Goal: Information Seeking & Learning: Check status

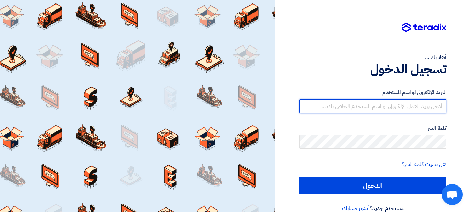
click at [390, 110] on input "text" at bounding box center [372, 106] width 147 height 14
type input "[EMAIL_ADDRESS][DOMAIN_NAME]"
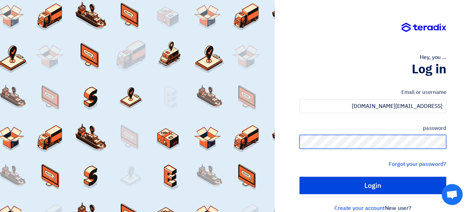
click at [299, 176] on input "Login" at bounding box center [372, 184] width 147 height 17
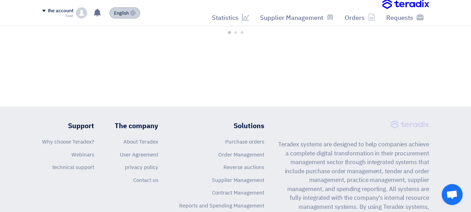
click at [126, 13] on font "English" at bounding box center [121, 13] width 15 height 7
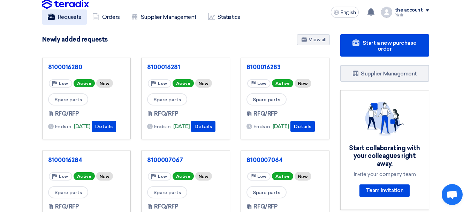
click at [78, 20] on font "Requests" at bounding box center [70, 17] width 24 height 7
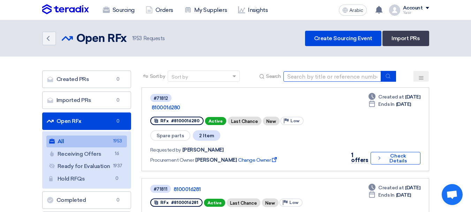
click at [332, 75] on input at bounding box center [332, 76] width 98 height 10
type input "16314"
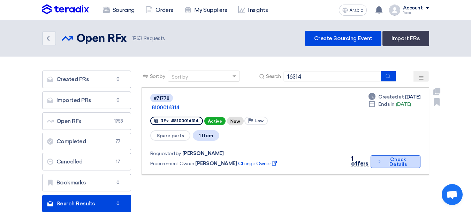
click at [413, 156] on button "Check details Check Details" at bounding box center [395, 161] width 50 height 13
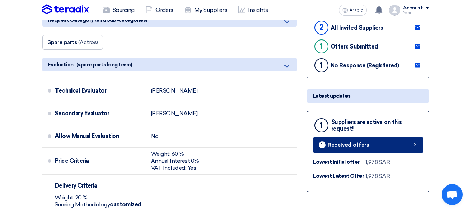
click at [339, 147] on font "Received offers" at bounding box center [348, 144] width 41 height 6
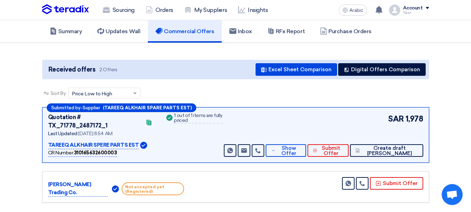
scroll to position [38, 0]
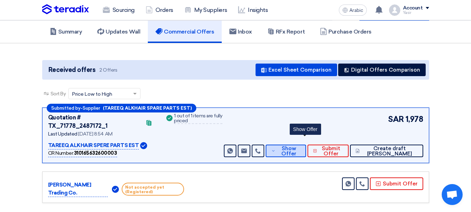
click at [296, 146] on span "Show Offer" at bounding box center [288, 151] width 23 height 10
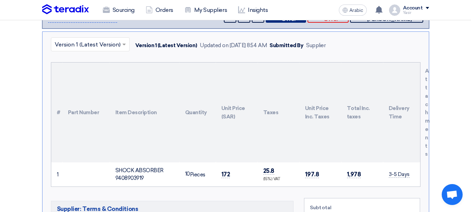
scroll to position [212, 0]
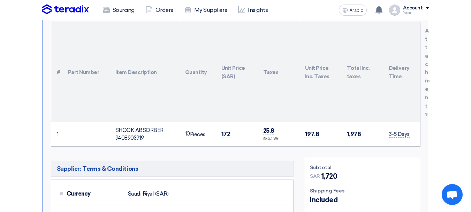
click at [228, 122] on td "172" at bounding box center [237, 134] width 42 height 24
click at [224, 130] on font "172" at bounding box center [225, 133] width 9 height 7
copy font "172"
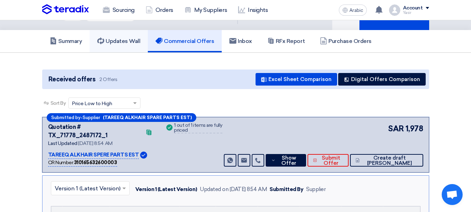
scroll to position [3, 0]
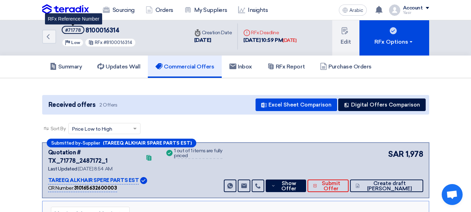
click at [68, 28] on font "#71778" at bounding box center [73, 30] width 16 height 5
copy font "71778"
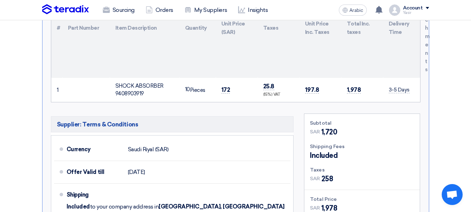
scroll to position [282, 0]
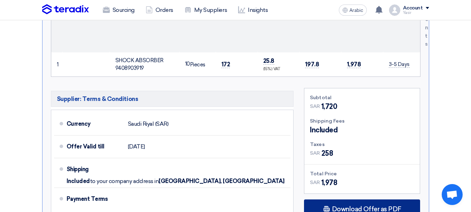
click at [357, 191] on div "Download Offer as PDF" at bounding box center [362, 209] width 116 height 20
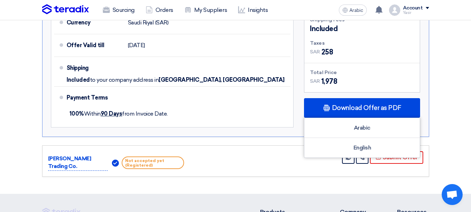
scroll to position [421, 0]
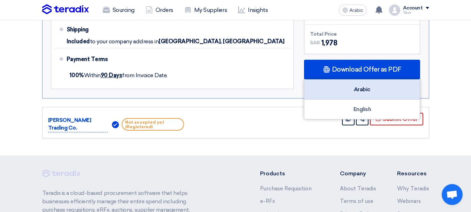
click at [363, 86] on font "Arabic" at bounding box center [362, 89] width 17 height 7
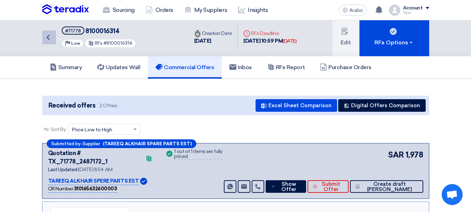
scroll to position [0, 0]
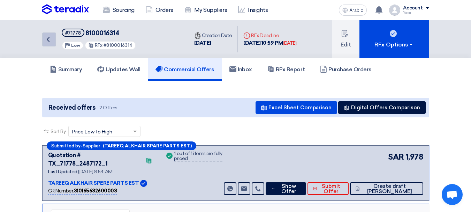
click at [51, 41] on icon "Back" at bounding box center [48, 39] width 8 height 8
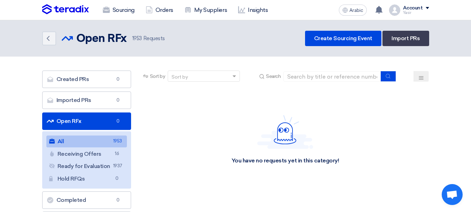
click at [312, 82] on div "Sort by Sort by Search" at bounding box center [285, 78] width 288 height 17
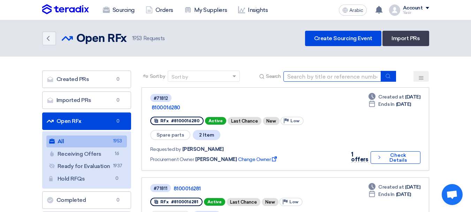
click at [311, 78] on input at bounding box center [332, 76] width 98 height 10
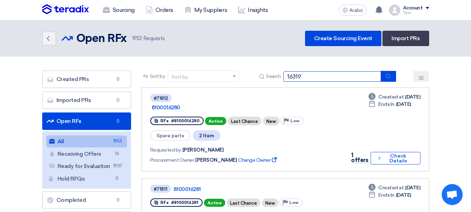
type input "16319"
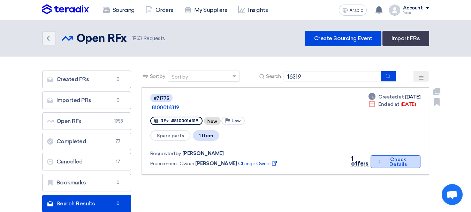
click at [391, 156] on font "Check Details" at bounding box center [397, 161] width 17 height 11
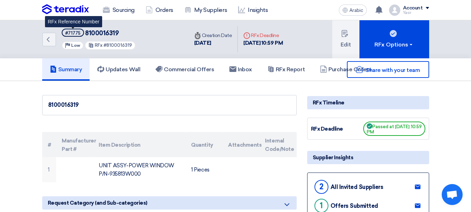
click at [75, 32] on font "#71775" at bounding box center [72, 32] width 15 height 5
copy font "71775"
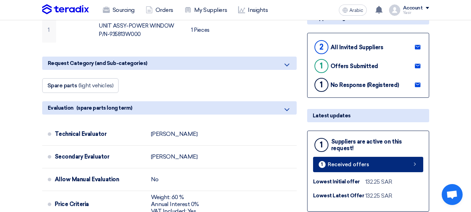
click at [357, 158] on link "1 Received offers" at bounding box center [368, 163] width 110 height 15
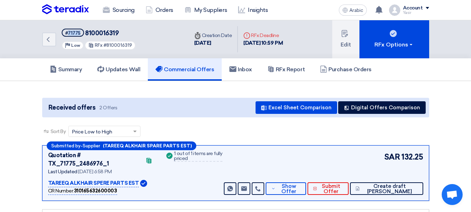
scroll to position [105, 0]
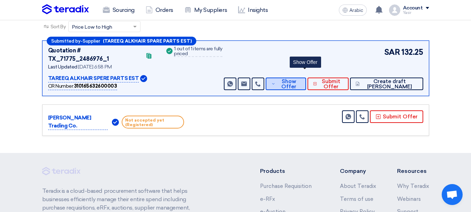
click at [300, 80] on span "Show Offer" at bounding box center [288, 84] width 23 height 10
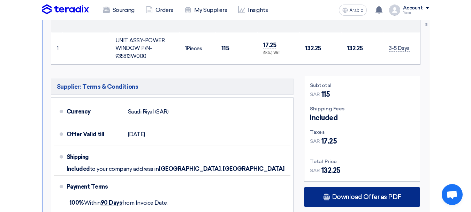
scroll to position [314, 0]
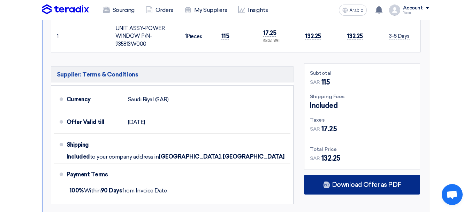
click at [346, 181] on font "Download Offer as PDF" at bounding box center [366, 185] width 69 height 8
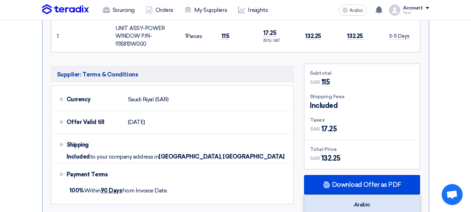
click at [375, 191] on div "Arabic" at bounding box center [361, 204] width 115 height 20
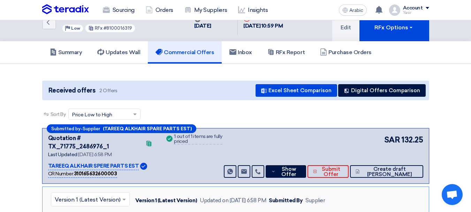
scroll to position [0, 0]
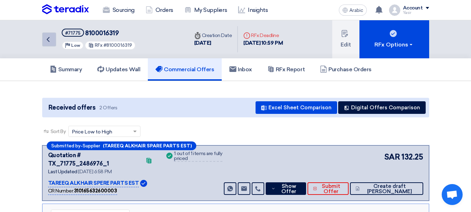
click at [52, 37] on icon "Back" at bounding box center [48, 39] width 8 height 8
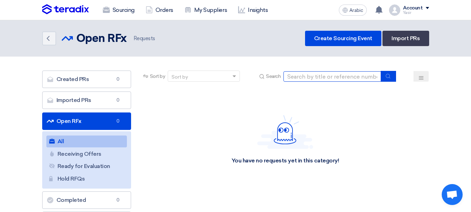
click at [314, 80] on input at bounding box center [332, 76] width 98 height 10
paste input "8100016295"
type input "8100016295"
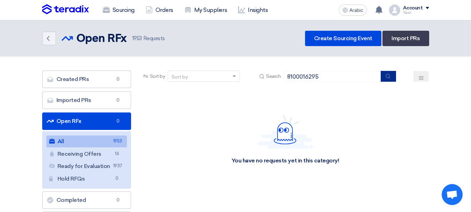
click at [392, 76] on button "submit" at bounding box center [388, 76] width 15 height 11
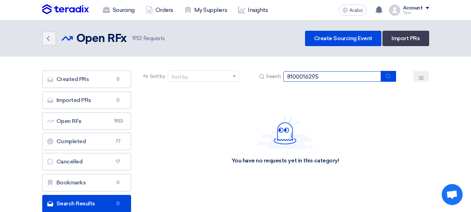
click at [306, 76] on input "8100016295" at bounding box center [332, 76] width 98 height 10
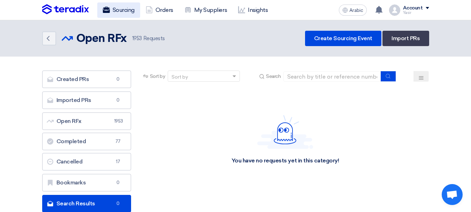
click at [123, 12] on font "Sourcing" at bounding box center [124, 10] width 22 height 7
click at [41, 31] on div "Back Open RFx Open RFx 1953 Requests Create Sourcing Event Import PRs" at bounding box center [235, 38] width 397 height 15
click at [46, 34] on icon "Back" at bounding box center [48, 38] width 8 height 8
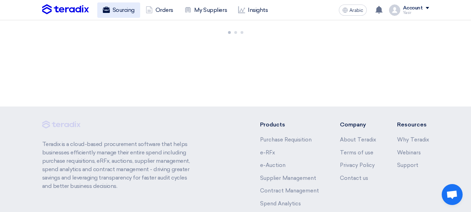
click at [119, 7] on font "Sourcing" at bounding box center [124, 10] width 22 height 7
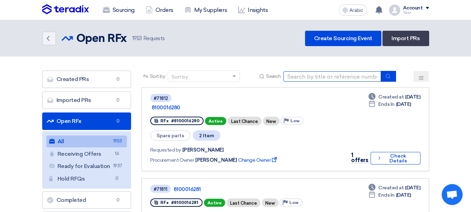
click at [314, 78] on input at bounding box center [332, 76] width 98 height 10
type input "68834"
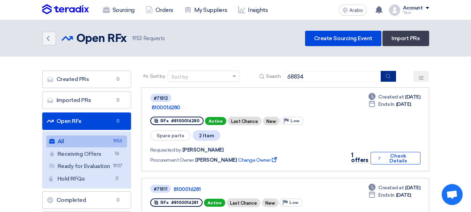
click at [395, 76] on button "submit" at bounding box center [388, 76] width 15 height 11
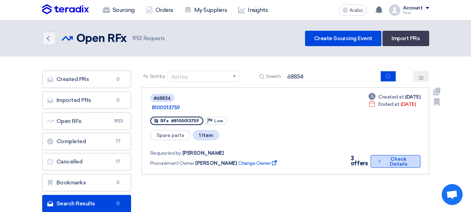
click at [384, 156] on font "Check Details" at bounding box center [398, 161] width 29 height 10
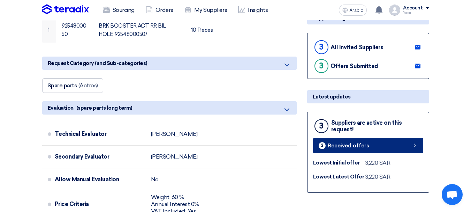
click at [375, 144] on link "3 Received offers" at bounding box center [368, 145] width 110 height 15
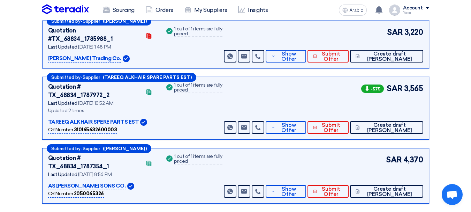
scroll to position [107, 0]
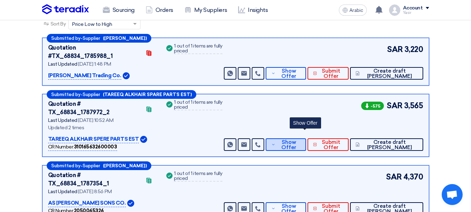
click at [296, 139] on font "Show Offer" at bounding box center [288, 145] width 15 height 12
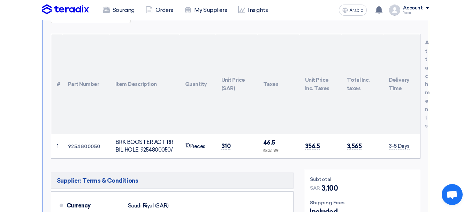
scroll to position [247, 0]
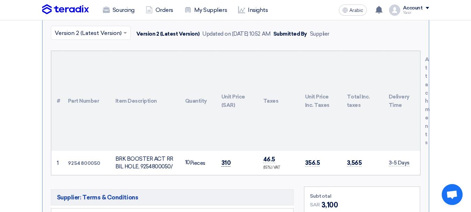
click at [221, 159] on font "310" at bounding box center [225, 162] width 9 height 7
click at [225, 159] on font "310" at bounding box center [225, 162] width 9 height 7
click at [223, 159] on font "310" at bounding box center [225, 162] width 9 height 7
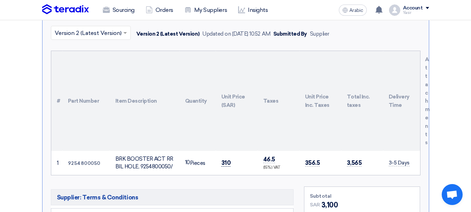
copy font "310"
click at [228, 159] on font "310" at bounding box center [225, 162] width 9 height 7
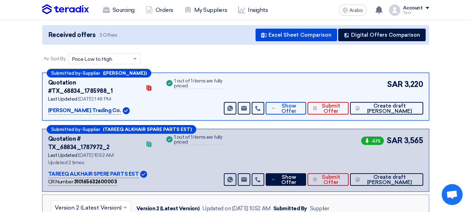
scroll to position [0, 0]
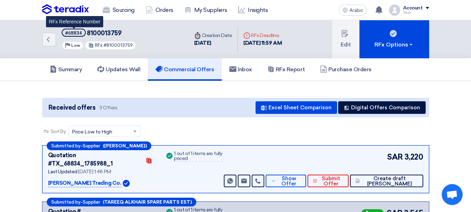
click at [76, 34] on font "#68834" at bounding box center [73, 32] width 17 height 5
copy font "68834"
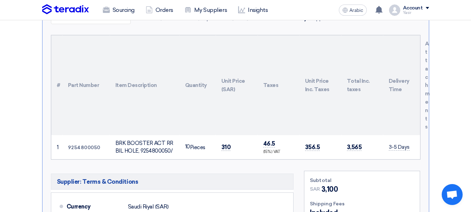
scroll to position [383, 0]
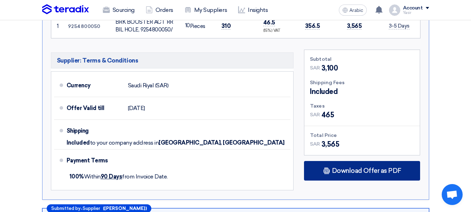
click at [354, 167] on font "Download Offer as PDF" at bounding box center [366, 171] width 69 height 8
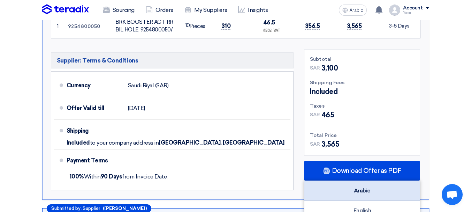
click at [373, 181] on div "Arabic" at bounding box center [361, 191] width 115 height 20
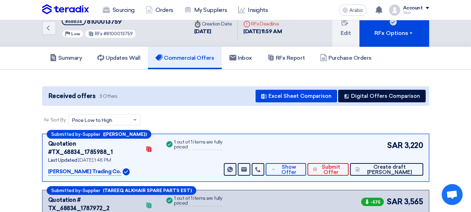
scroll to position [0, 0]
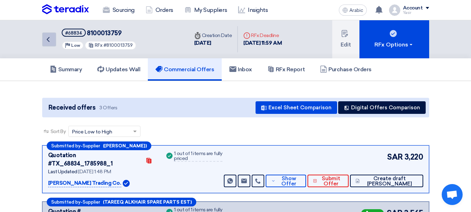
click at [51, 44] on link "Back" at bounding box center [49, 39] width 14 height 14
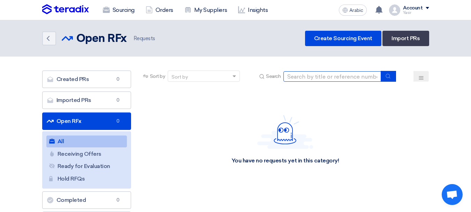
click at [311, 73] on input at bounding box center [332, 76] width 98 height 10
type input "16317"
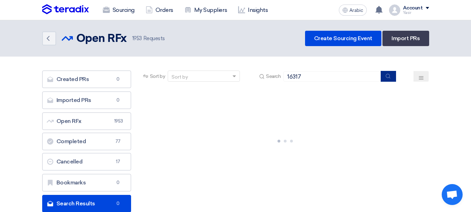
click at [389, 75] on icon "submit" at bounding box center [388, 76] width 6 height 6
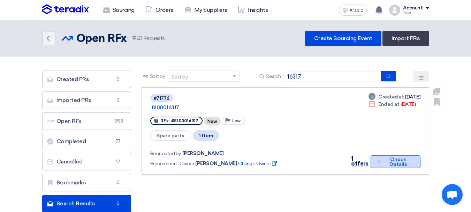
click at [389, 157] on font "Check Details" at bounding box center [397, 162] width 29 height 10
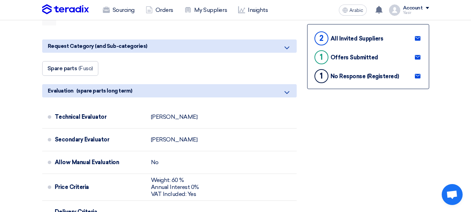
scroll to position [174, 0]
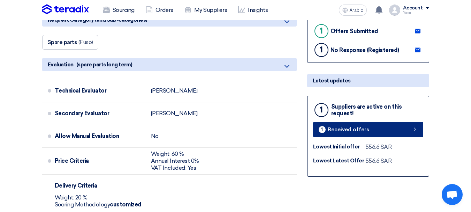
drag, startPoint x: 356, startPoint y: 135, endPoint x: 347, endPoint y: 142, distance: 11.2
click at [355, 135] on link "1 Received offers" at bounding box center [368, 129] width 110 height 15
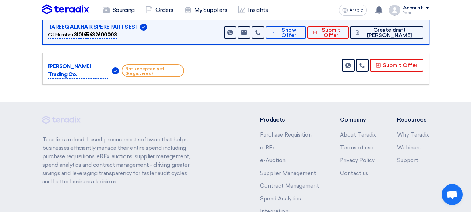
scroll to position [107, 0]
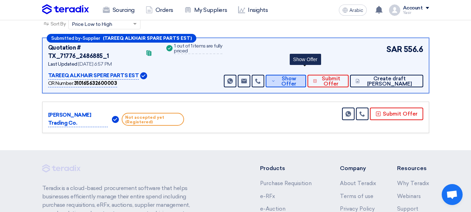
click at [296, 75] on font "Show Offer" at bounding box center [288, 81] width 15 height 12
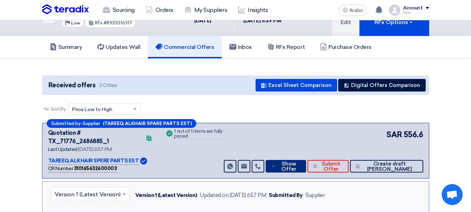
scroll to position [0, 0]
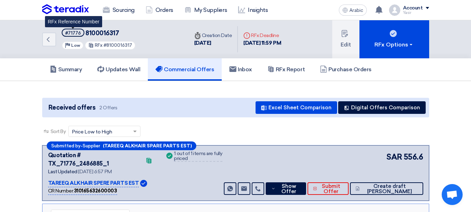
click at [73, 33] on font "#71776" at bounding box center [73, 32] width 16 height 5
click at [73, 34] on font "#71776" at bounding box center [73, 32] width 16 height 5
copy font "71776"
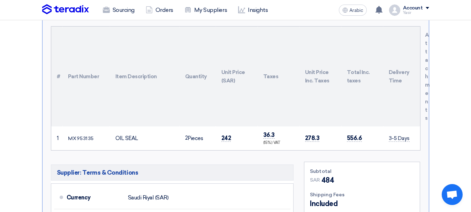
scroll to position [244, 0]
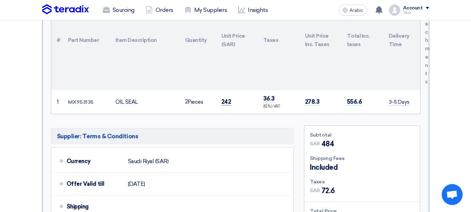
click at [226, 98] on font "242" at bounding box center [226, 101] width 10 height 7
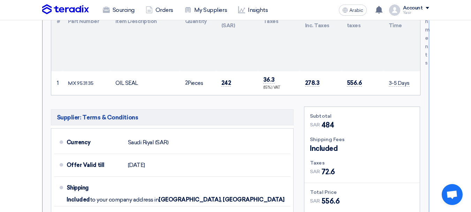
scroll to position [314, 0]
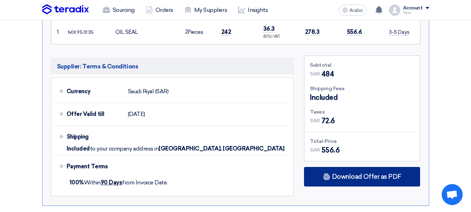
click at [351, 173] on font "Download Offer as PDF" at bounding box center [366, 177] width 69 height 8
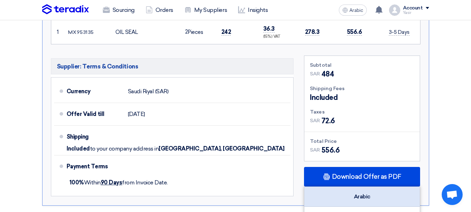
click at [362, 186] on div "Arabic" at bounding box center [361, 196] width 115 height 20
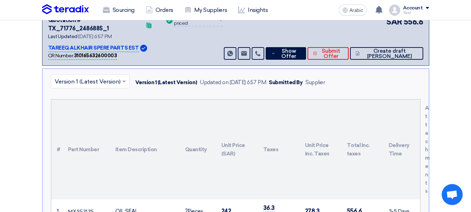
scroll to position [209, 0]
